Goal: Check status: Check status

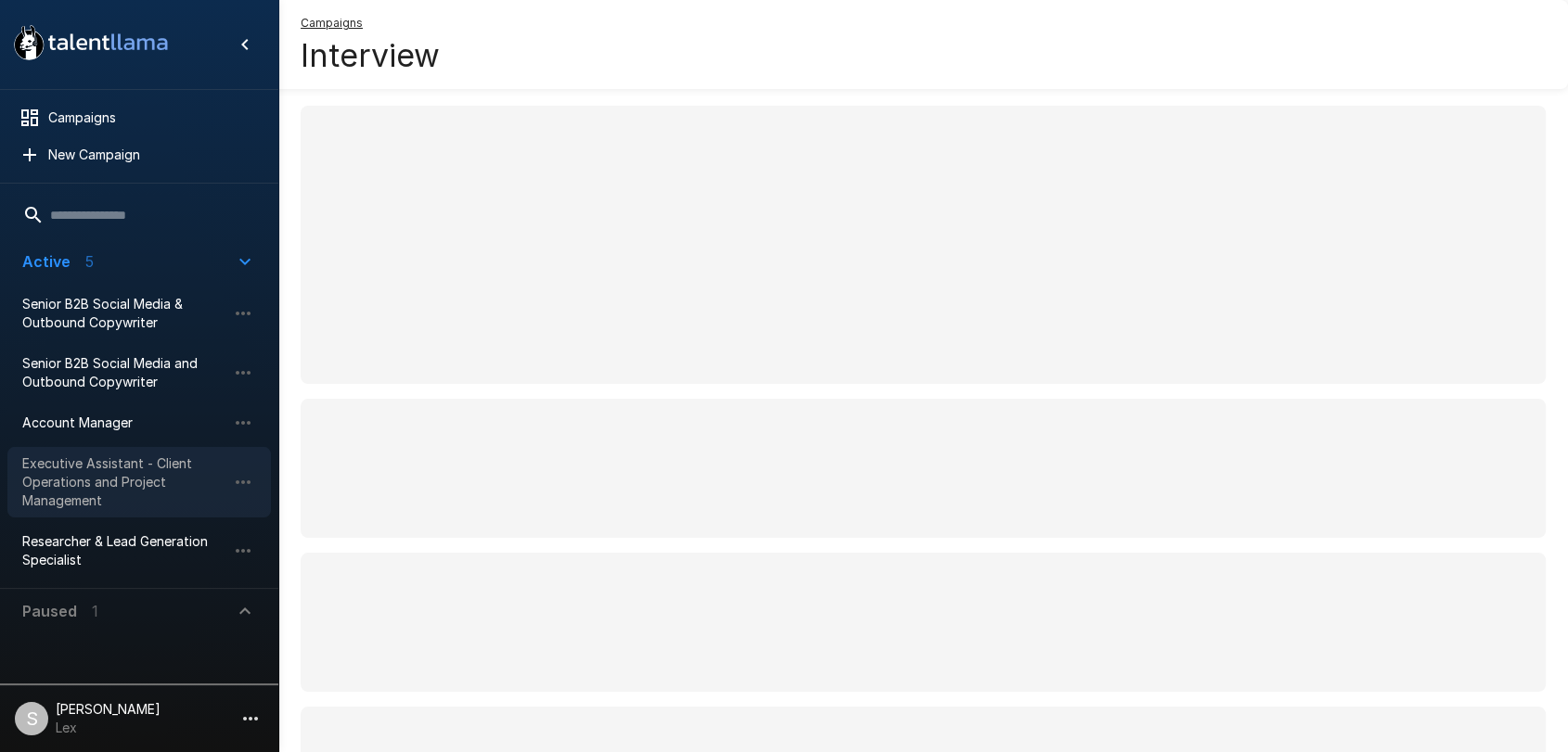
click at [120, 471] on span "Executive Assistant - Client Operations and Project Management" at bounding box center [124, 482] width 204 height 56
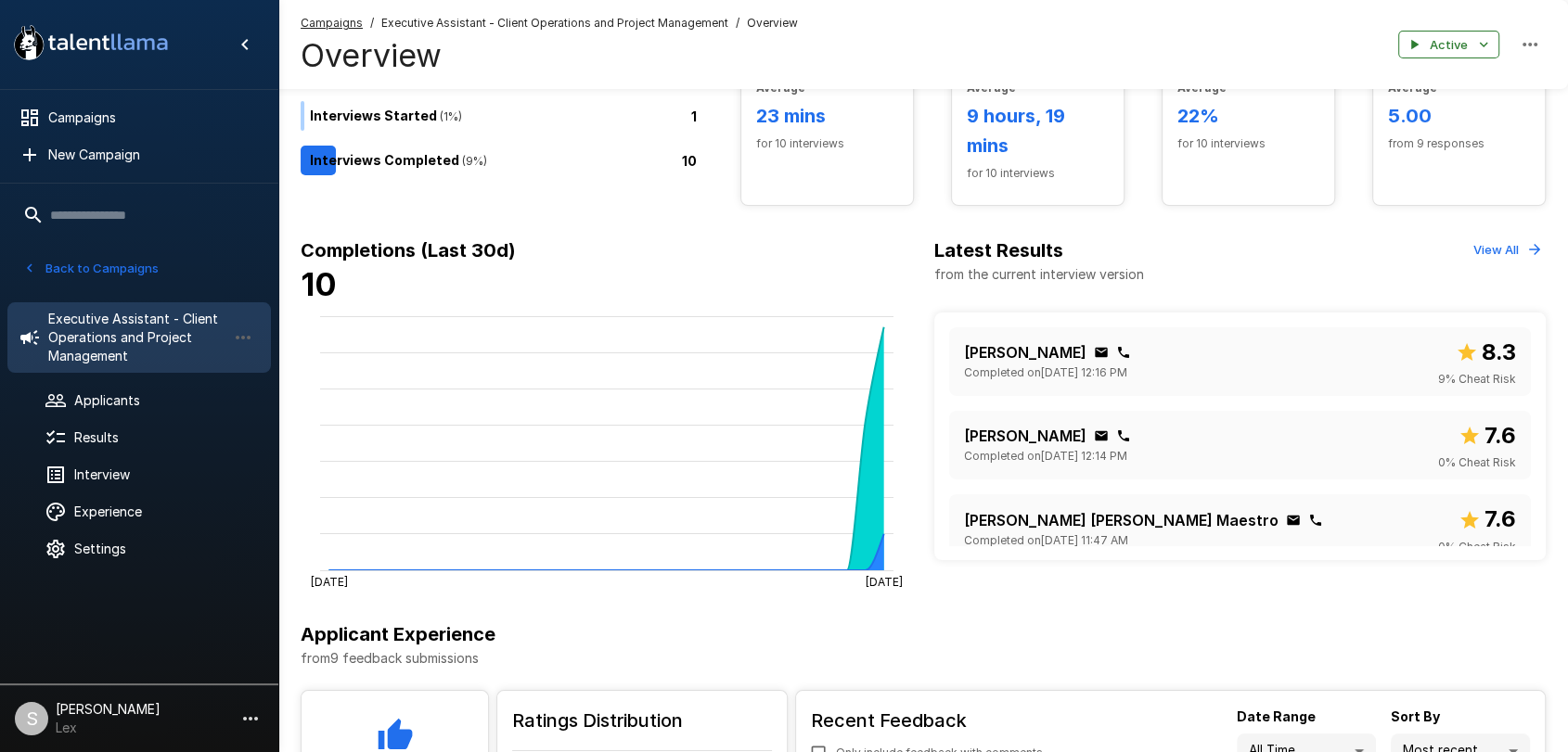
scroll to position [133, 0]
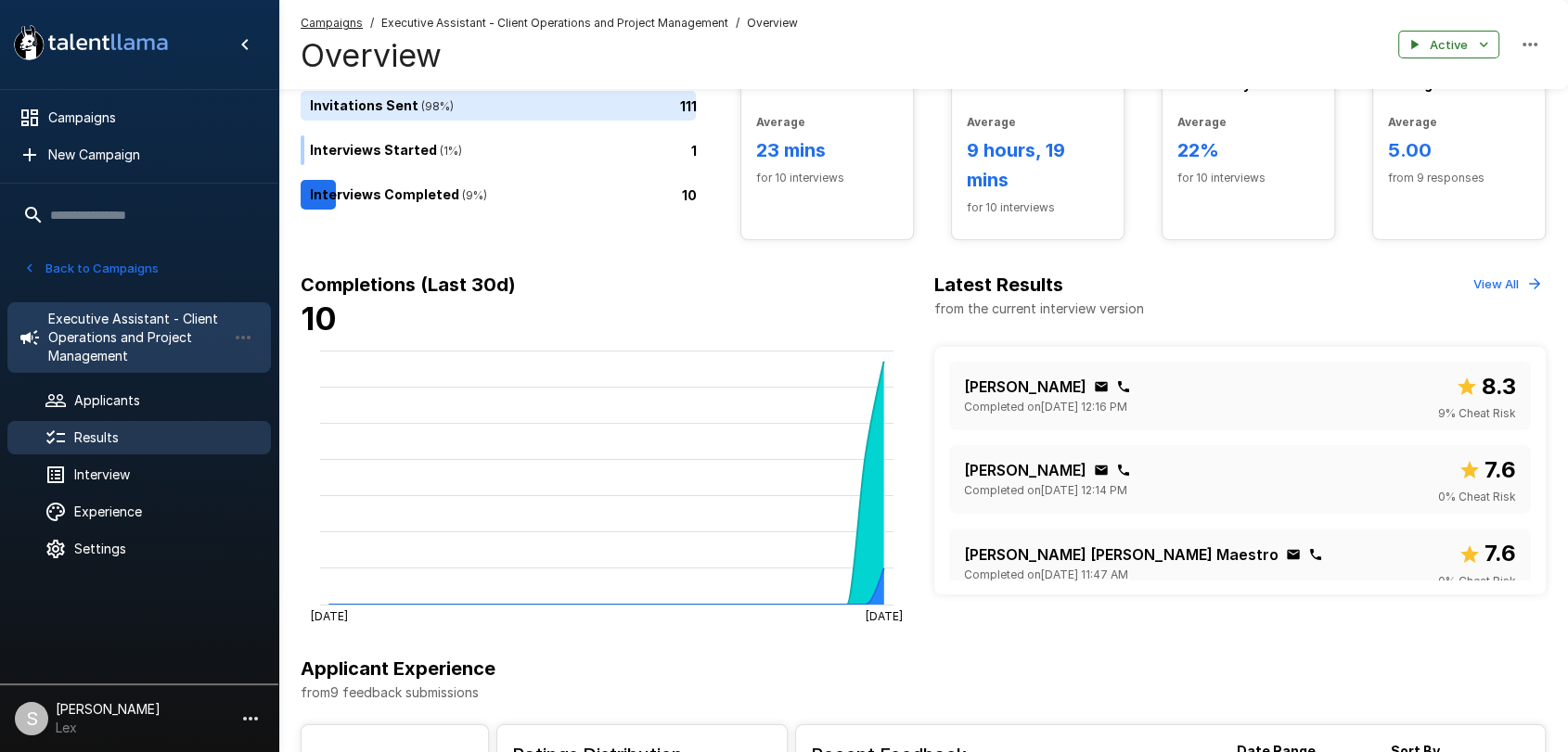
click at [99, 431] on span "Results" at bounding box center [165, 438] width 182 height 19
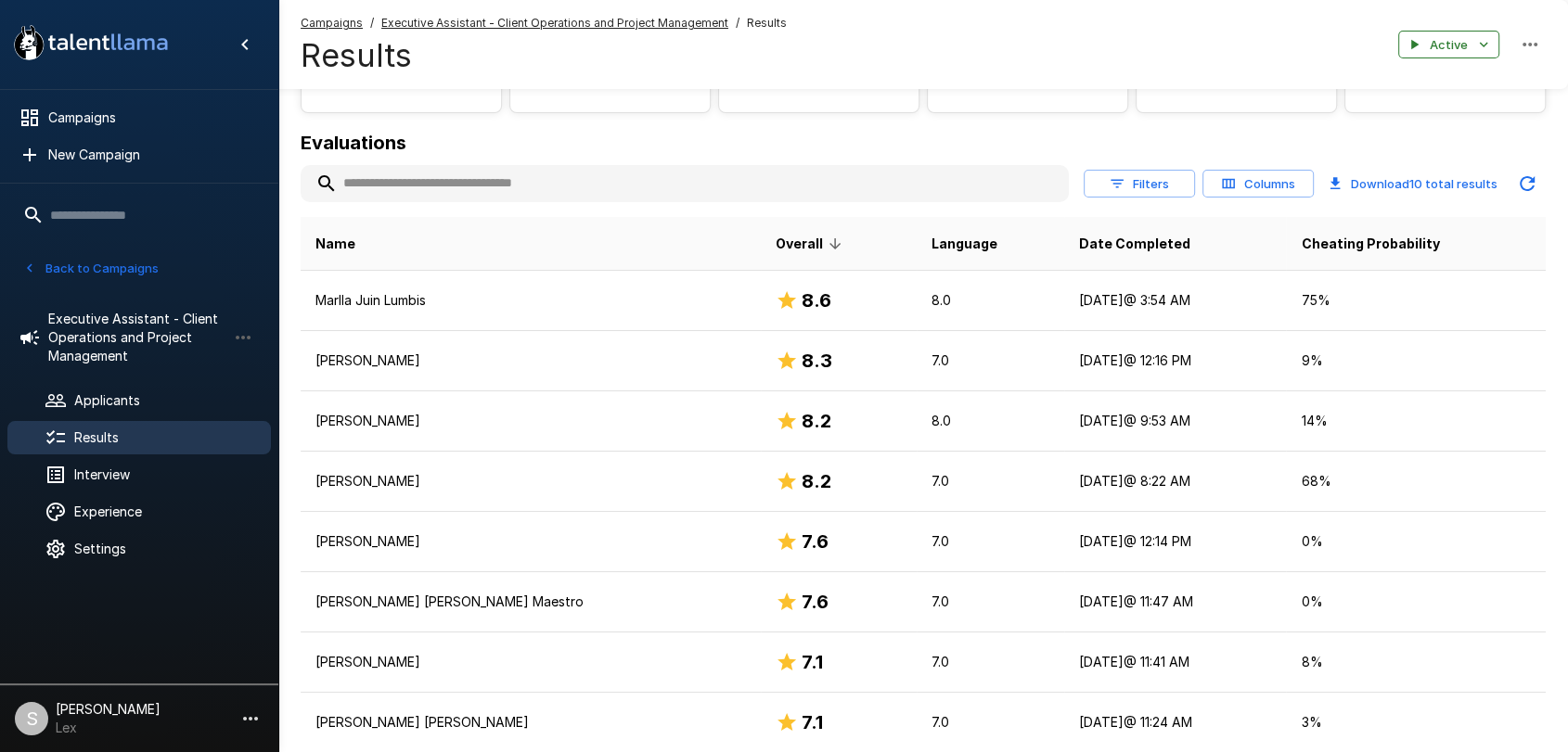
scroll to position [183, 0]
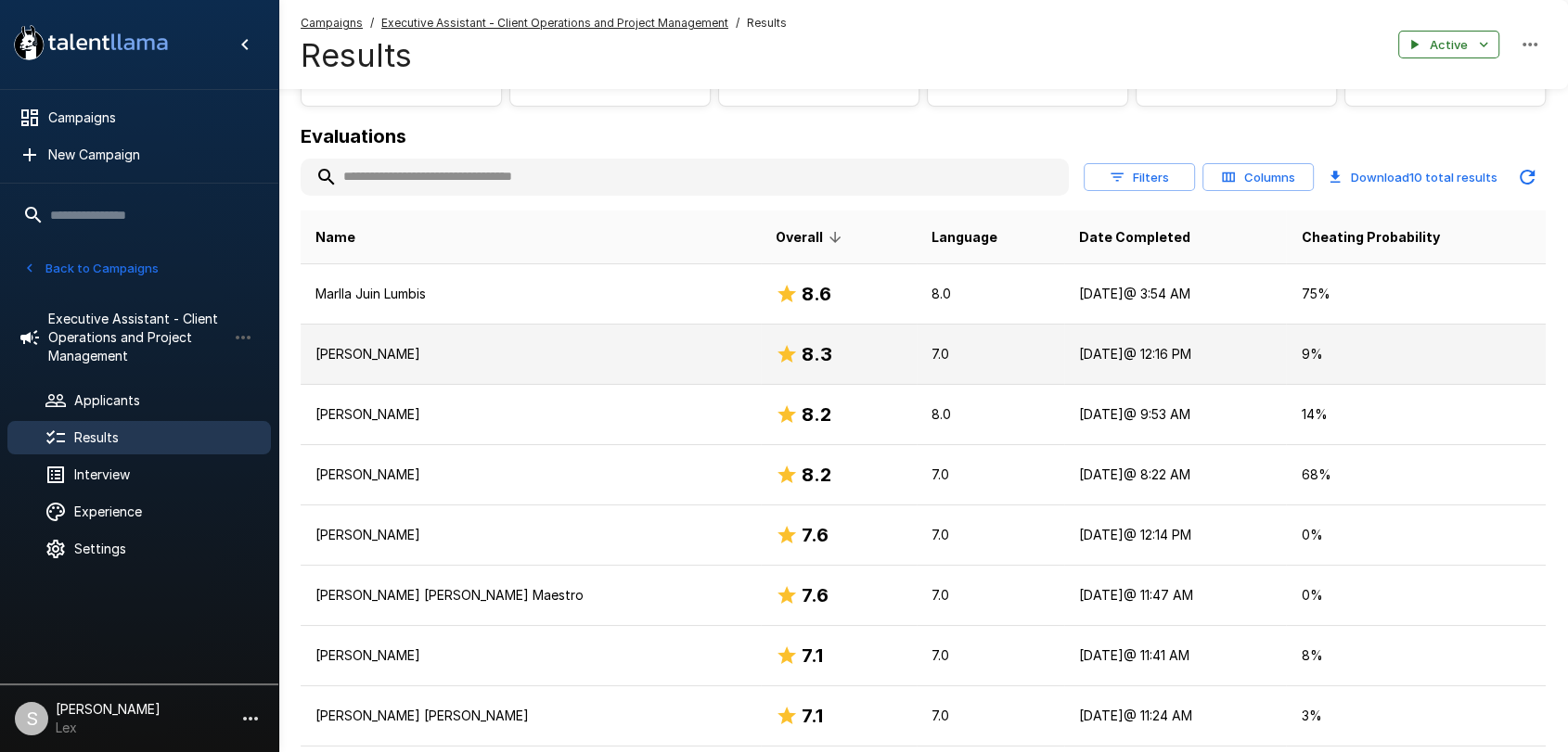
click at [550, 351] on p "[PERSON_NAME]" at bounding box center [531, 355] width 431 height 19
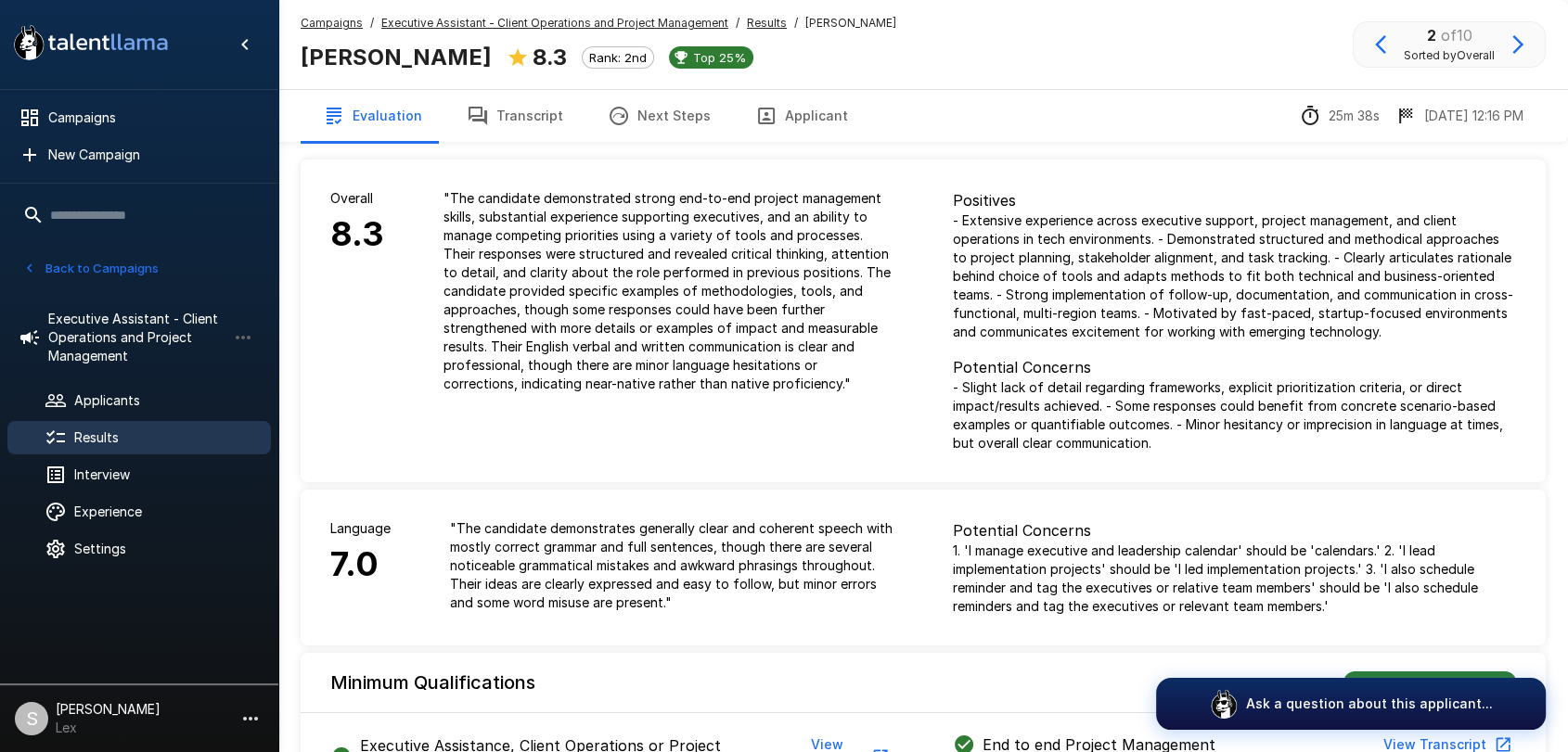
click at [763, 107] on icon "button" at bounding box center [765, 115] width 22 height 22
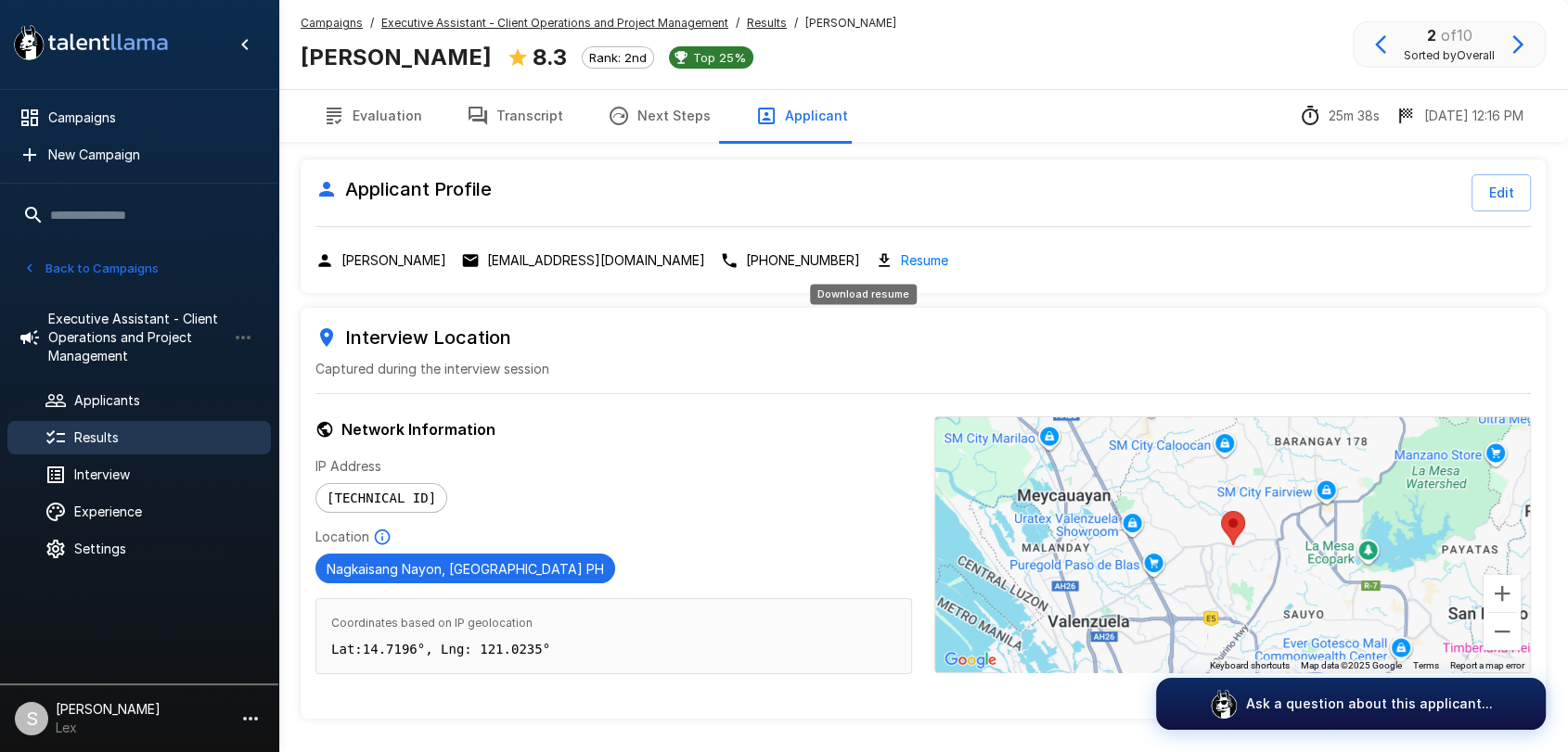
click at [900, 259] on link "Resume" at bounding box center [924, 260] width 48 height 21
click at [590, 258] on p "[EMAIL_ADDRESS][DOMAIN_NAME]" at bounding box center [595, 260] width 218 height 19
click at [77, 429] on span "Results" at bounding box center [165, 438] width 182 height 19
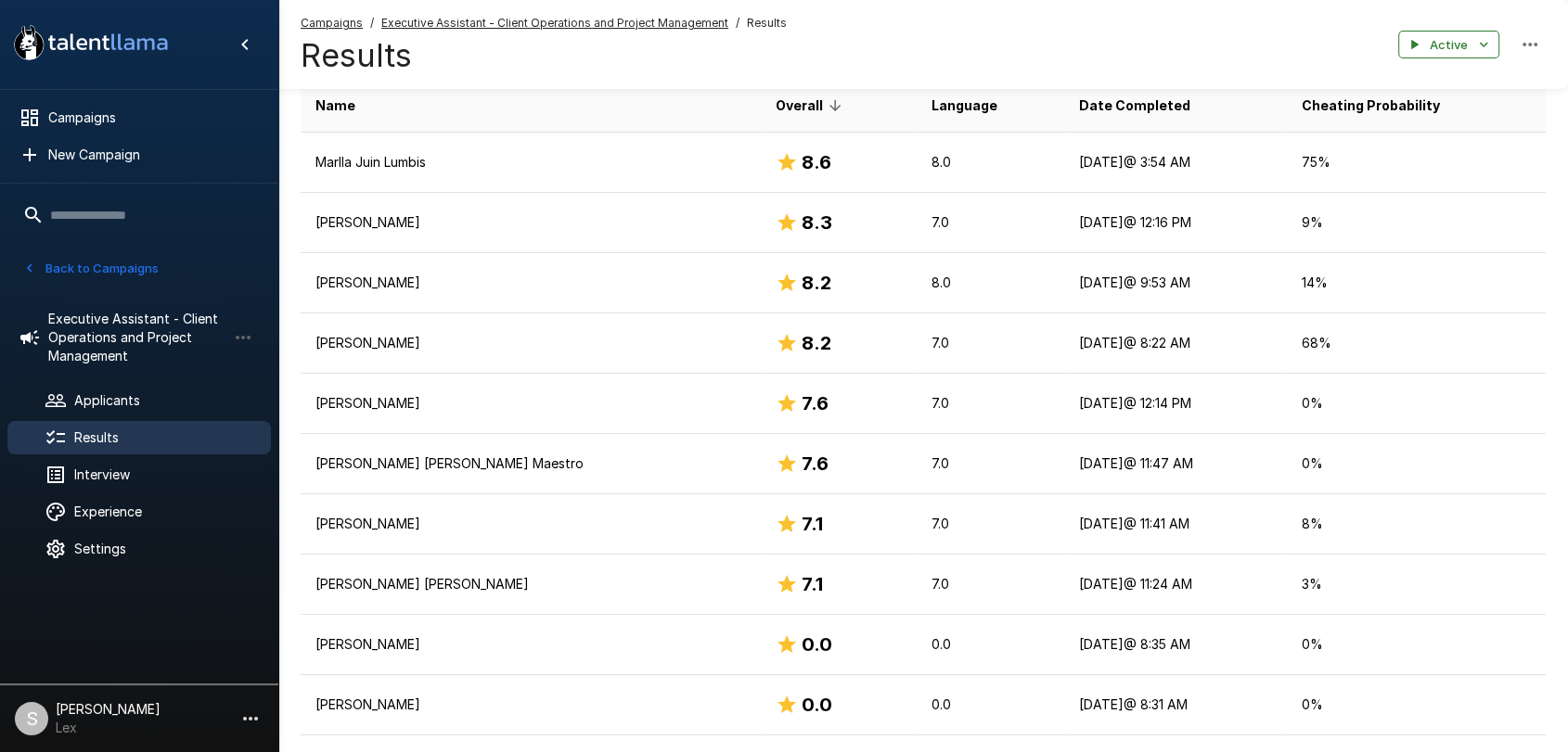
scroll to position [321, 0]
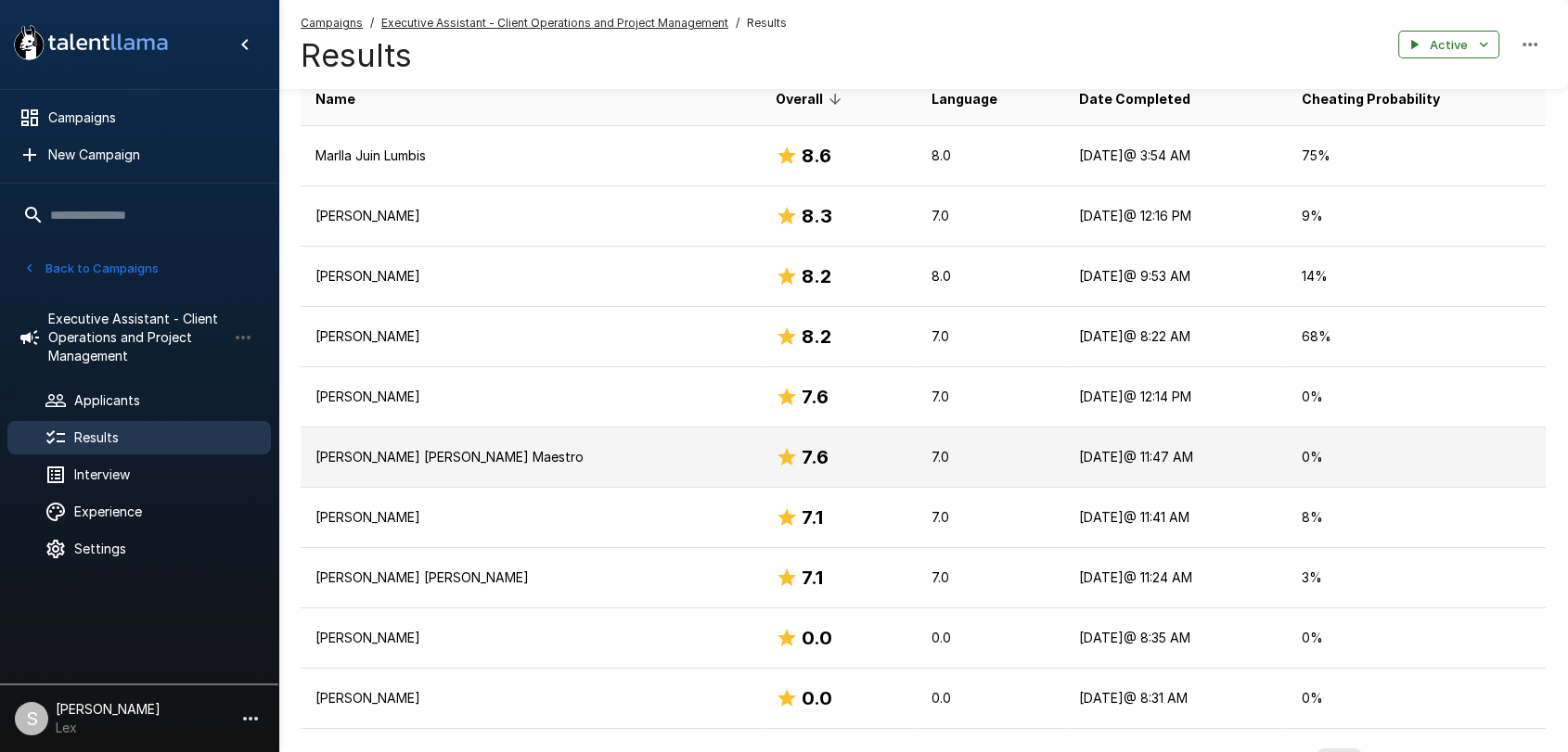
click at [441, 457] on p "[PERSON_NAME] [PERSON_NAME] Maestro" at bounding box center [531, 457] width 431 height 19
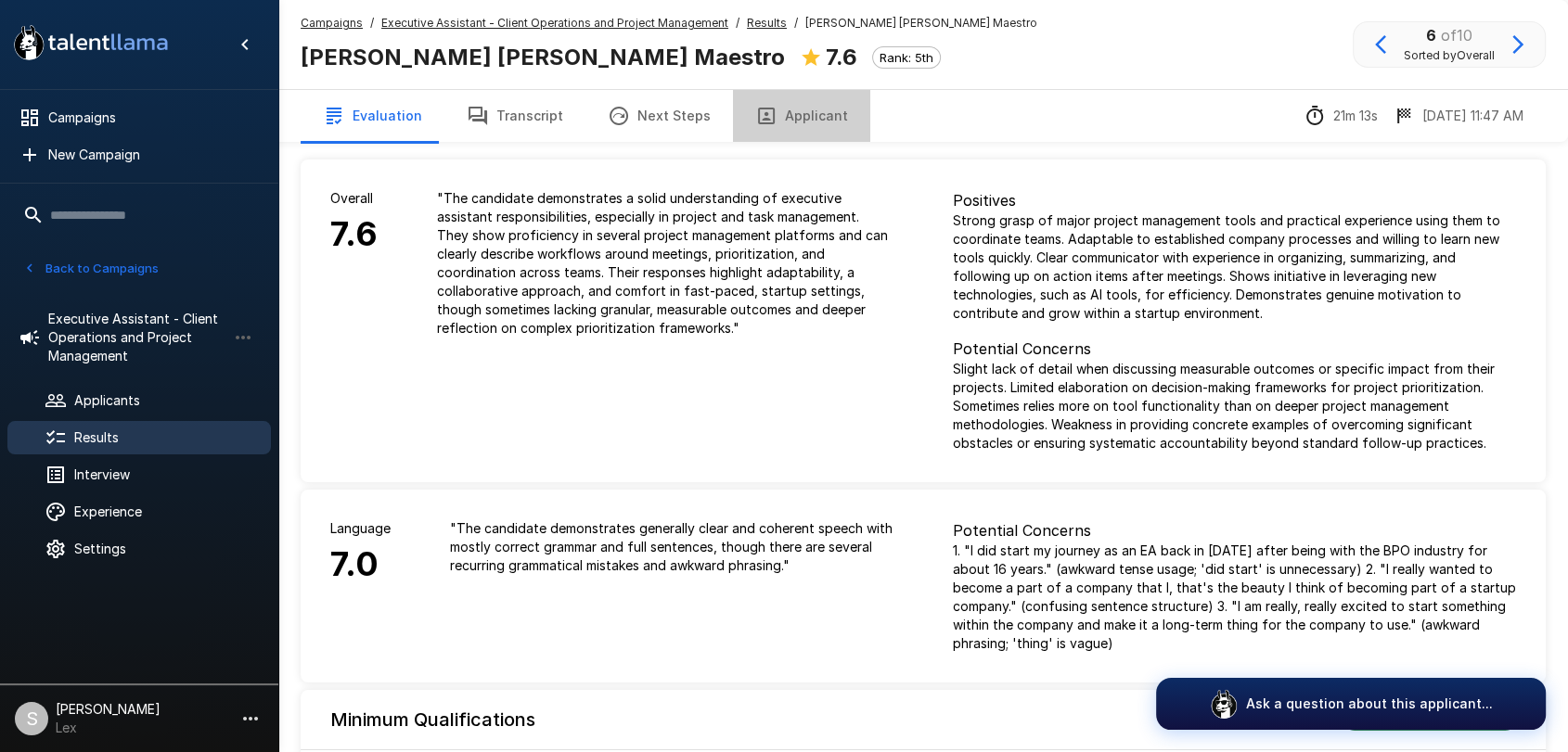
click at [802, 113] on button "Applicant" at bounding box center [802, 116] width 137 height 52
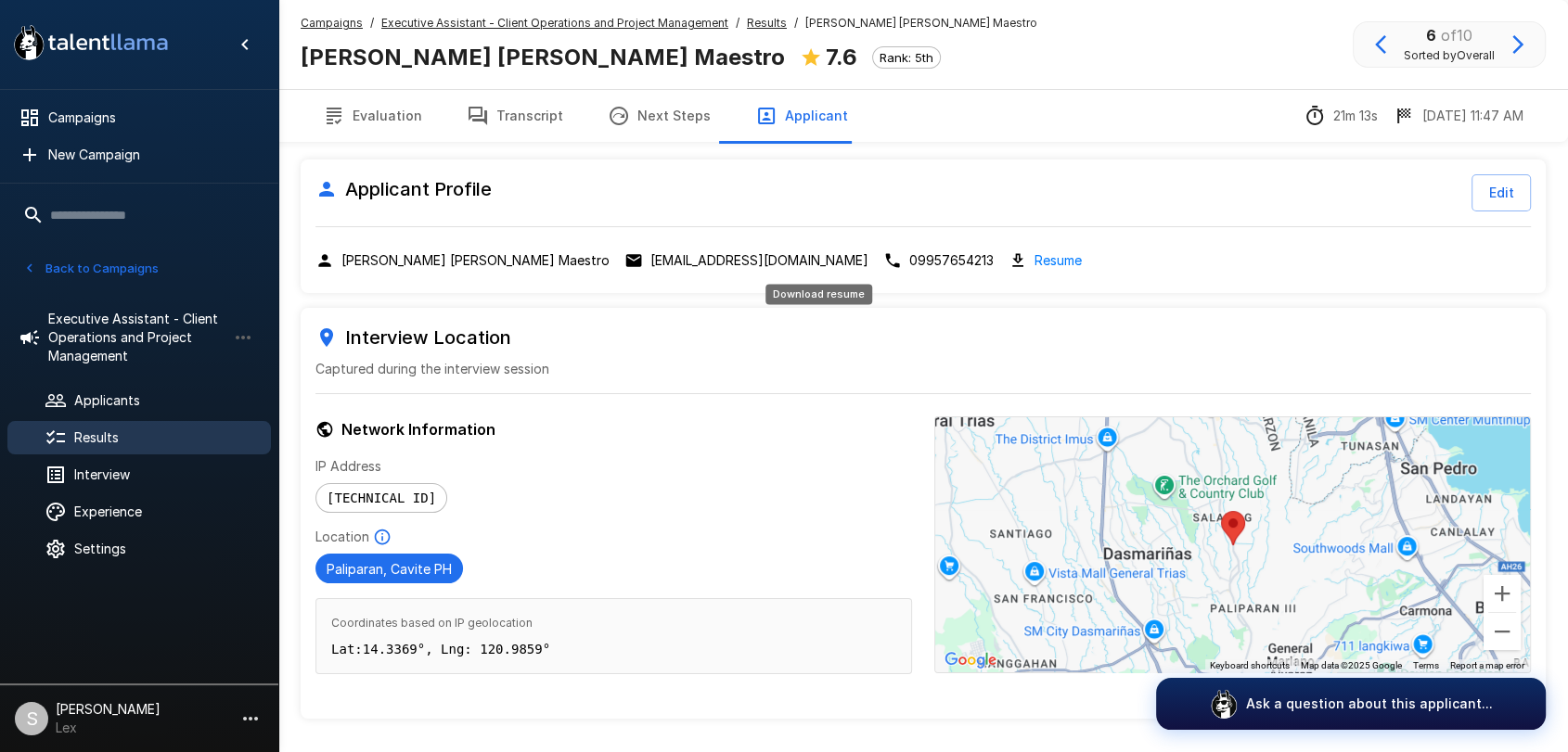
click at [1035, 260] on link "Resume" at bounding box center [1058, 260] width 48 height 21
click at [650, 254] on p "[EMAIL_ADDRESS][DOMAIN_NAME]" at bounding box center [759, 260] width 218 height 19
click at [123, 264] on button "Back to Campaigns" at bounding box center [91, 268] width 145 height 29
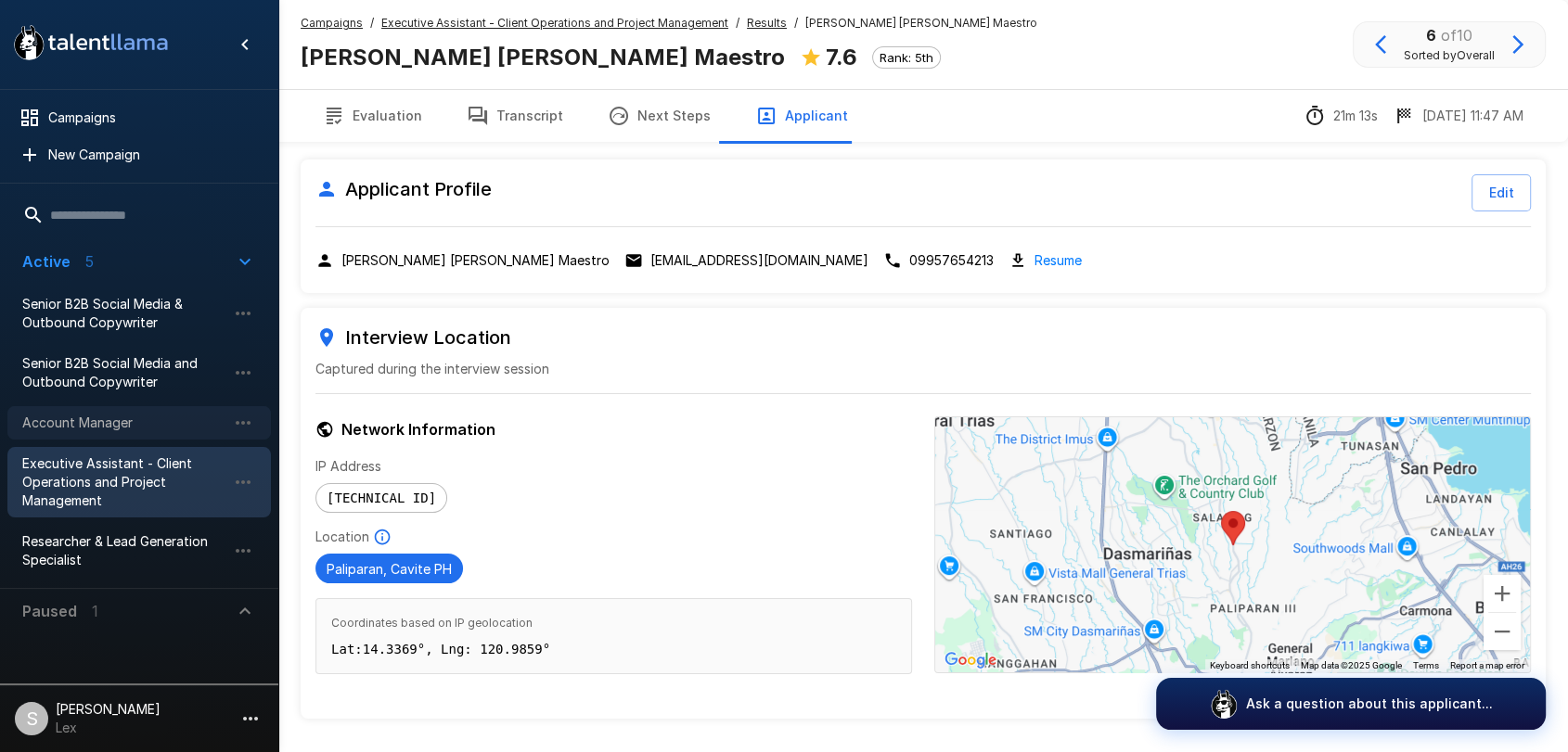
click at [86, 415] on span "Account Manager" at bounding box center [124, 423] width 204 height 19
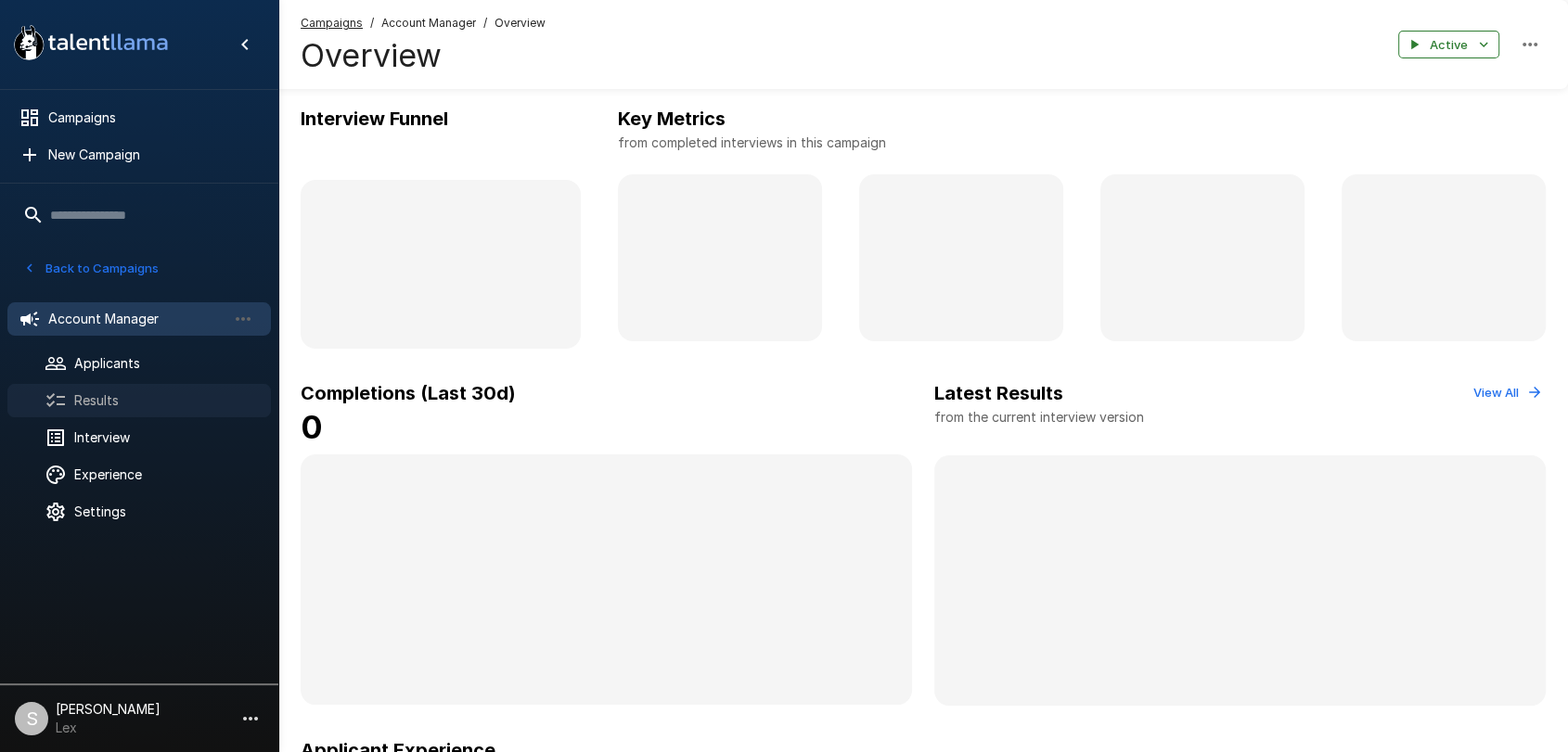
click at [113, 399] on span "Results" at bounding box center [165, 401] width 182 height 19
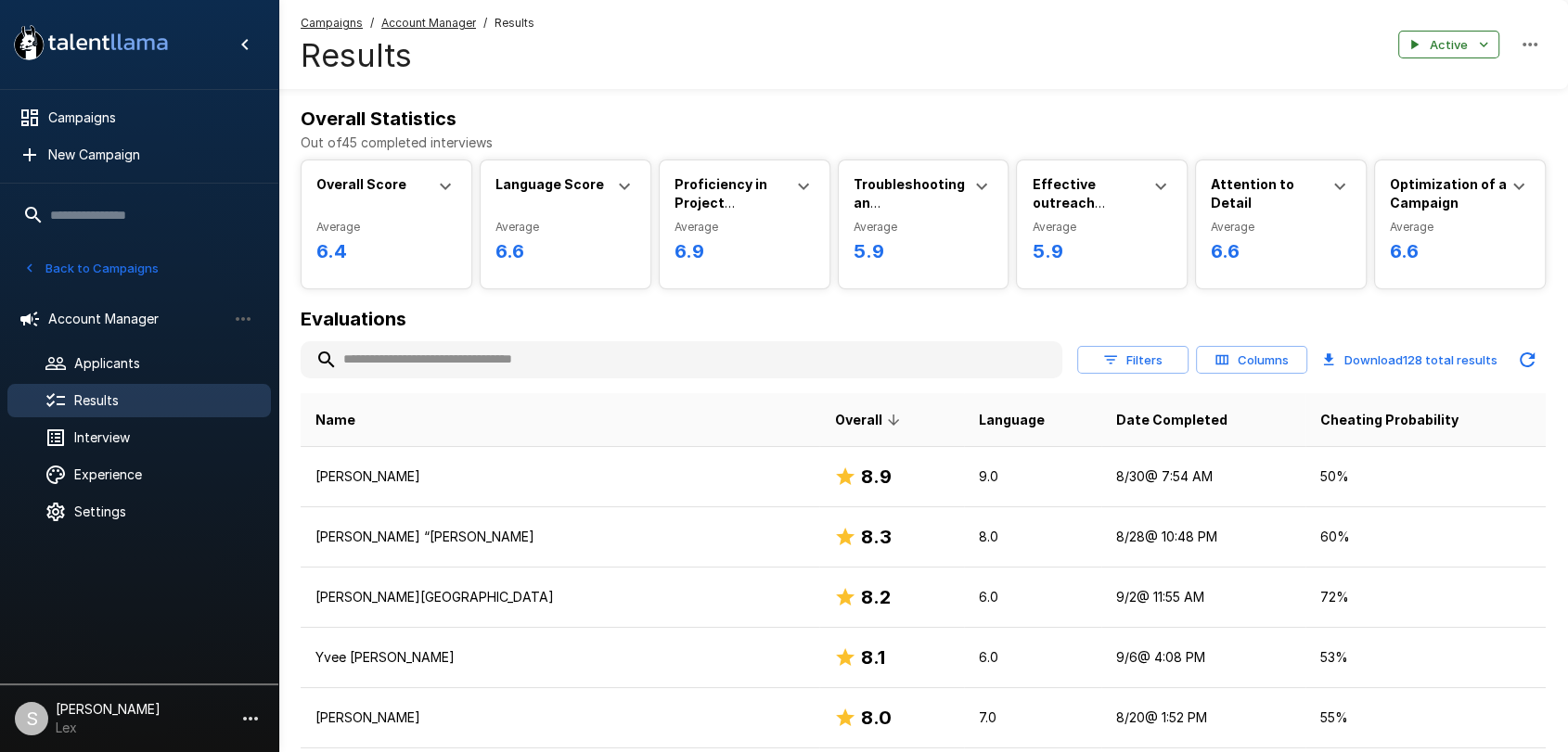
click at [97, 263] on button "Back to Campaigns" at bounding box center [91, 268] width 145 height 29
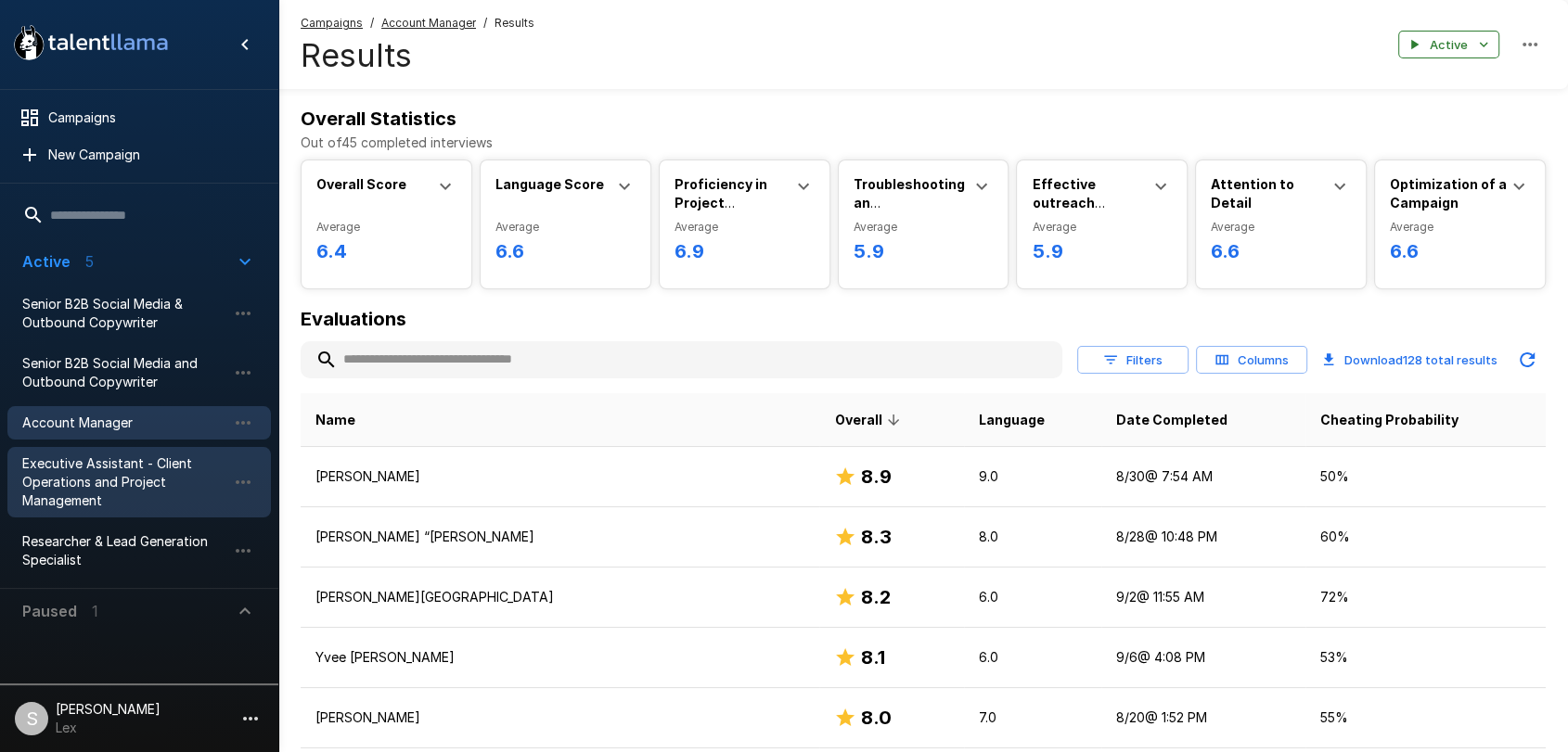
click at [100, 481] on span "Executive Assistant - Client Operations and Project Management" at bounding box center [124, 482] width 204 height 56
